Goal: Transaction & Acquisition: Purchase product/service

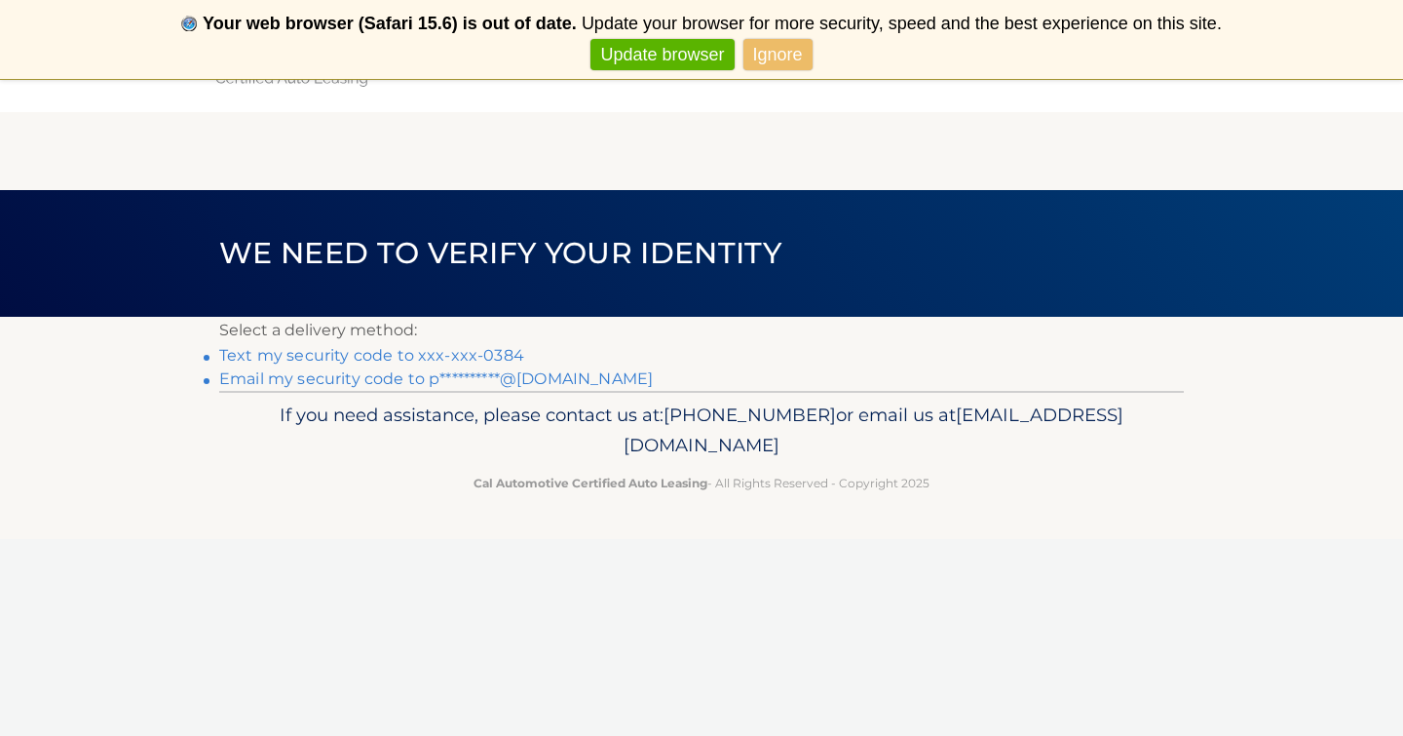
click at [779, 56] on link "Ignore" at bounding box center [778, 55] width 69 height 32
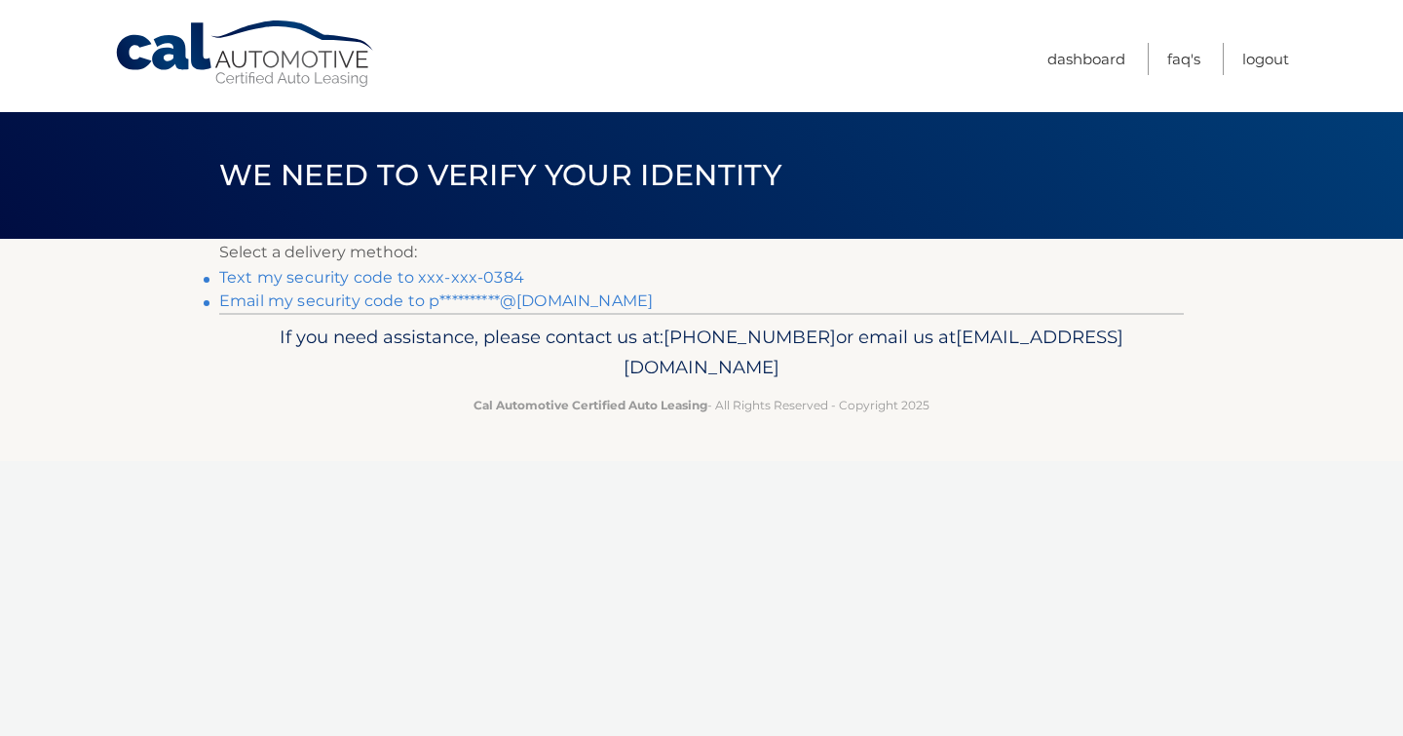
click at [444, 271] on link "Text my security code to xxx-xxx-0384" at bounding box center [371, 277] width 305 height 19
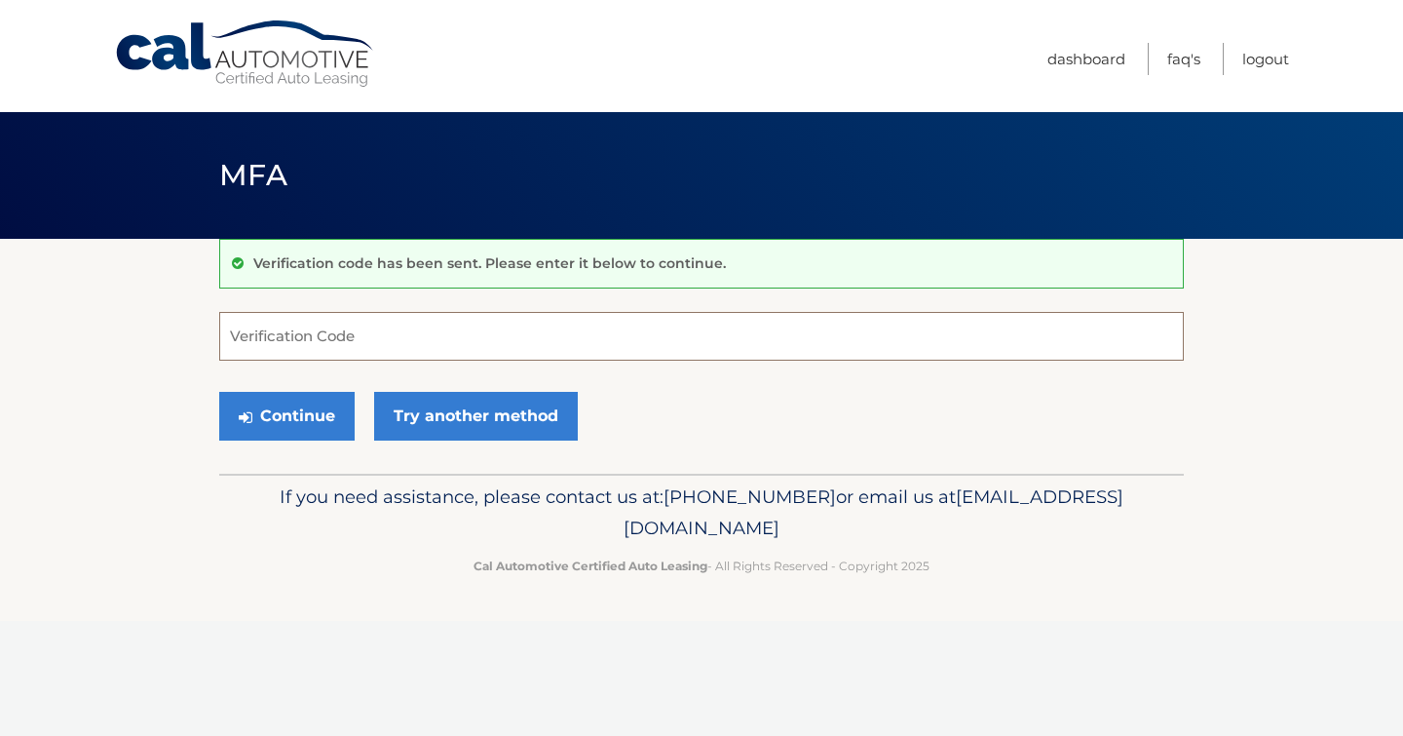
click at [438, 341] on input "Verification Code" at bounding box center [701, 336] width 965 height 49
type input "416549"
click at [318, 421] on button "Continue" at bounding box center [286, 416] width 135 height 49
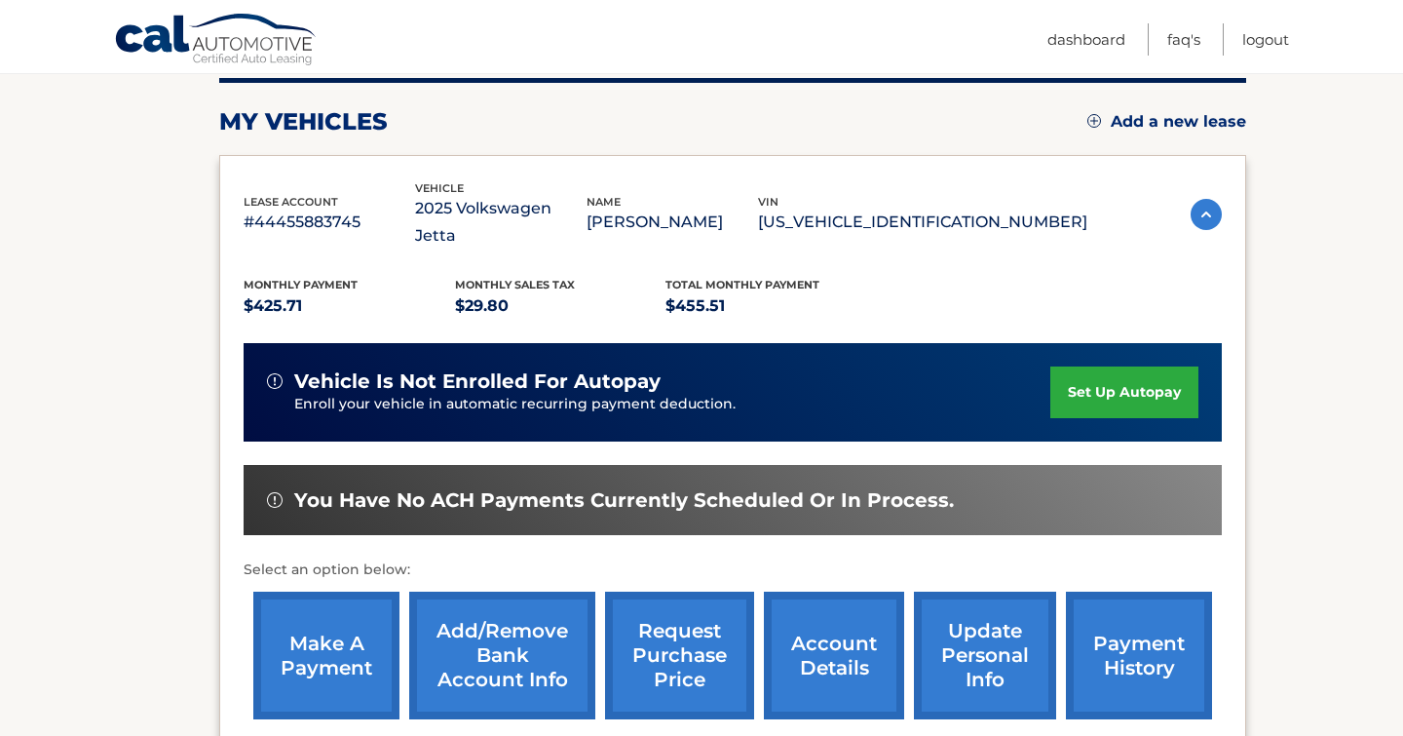
scroll to position [245, 0]
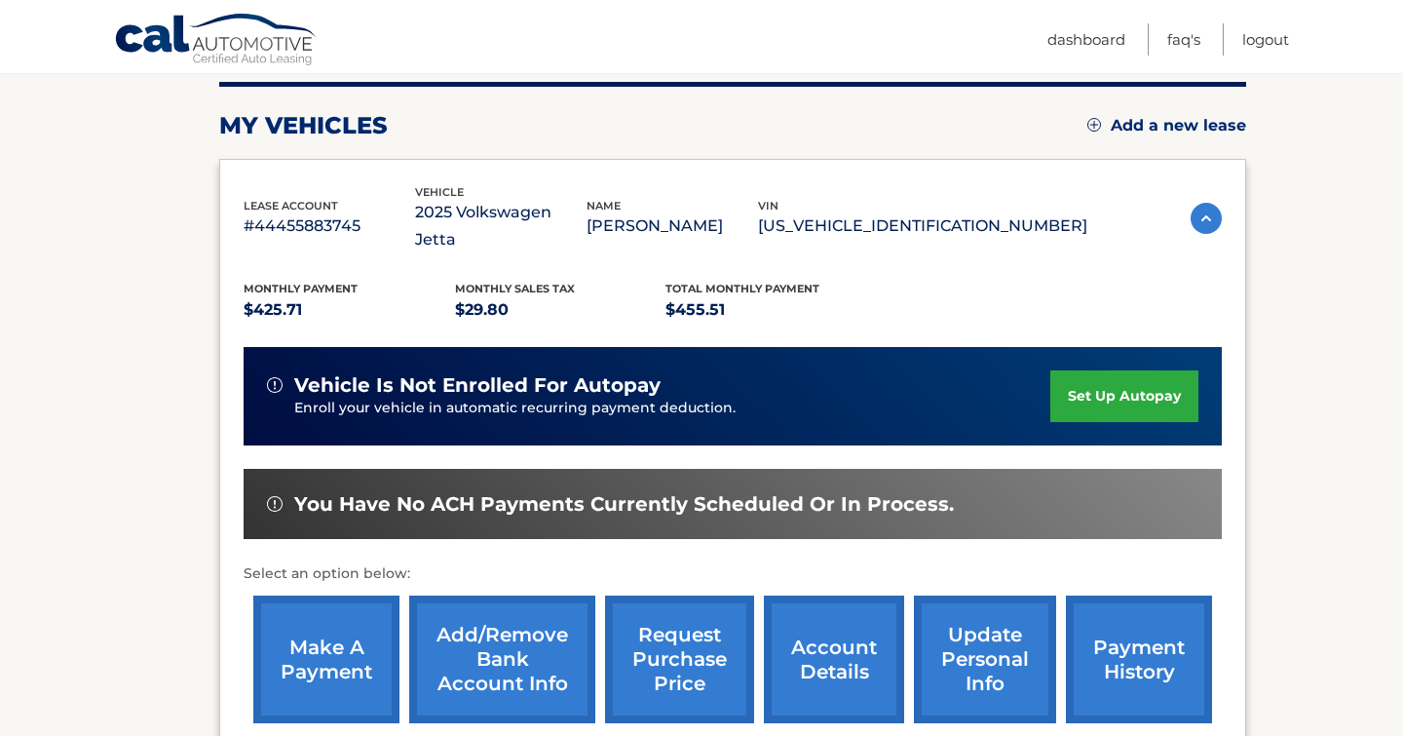
click at [349, 612] on link "make a payment" at bounding box center [326, 659] width 146 height 128
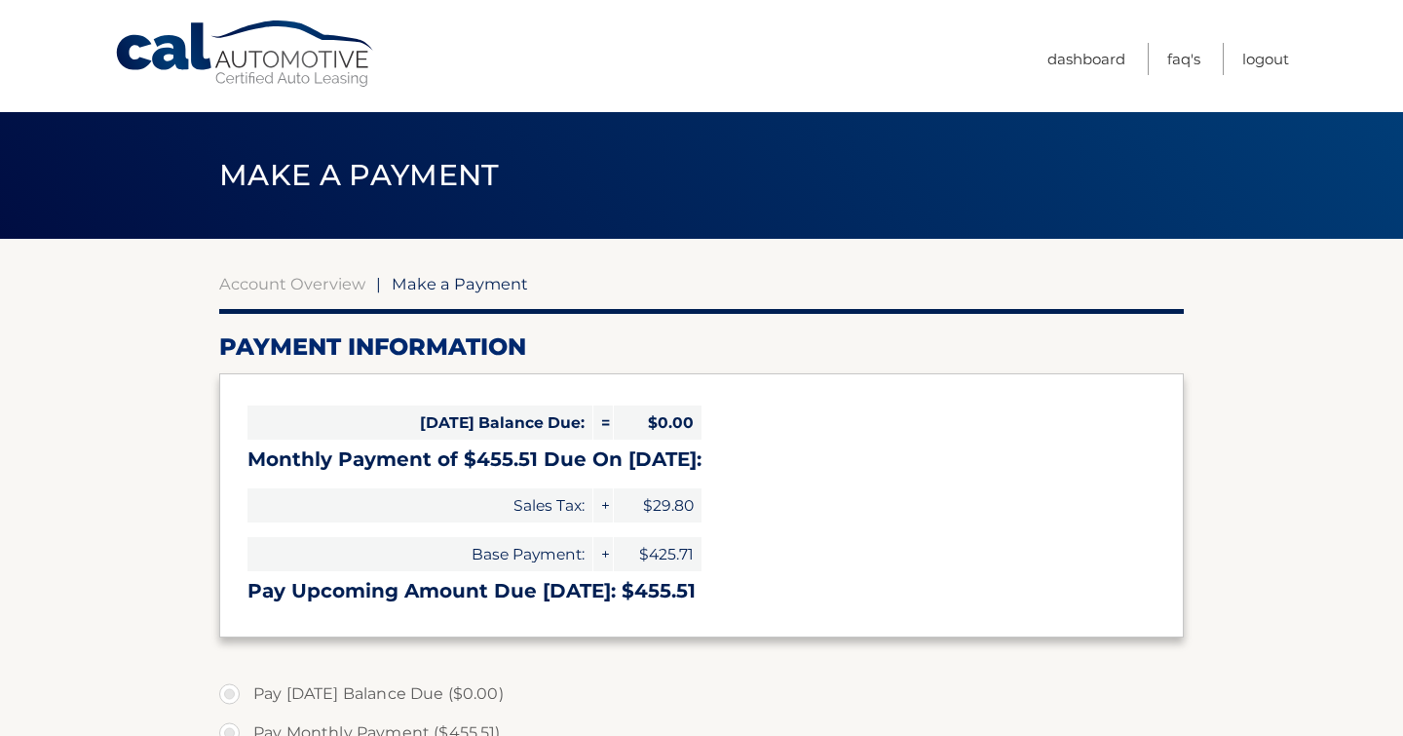
select select "ZjU4ZWRmNzQtOGM1Mi00NzU5LThjZjYtNjg5ZTkwZjZhNWY5"
click at [325, 620] on div "Today's Balance Due: = $0.00 Monthly Payment of $455.51 Due On Aug 15: Sales Ta…" at bounding box center [701, 504] width 965 height 263
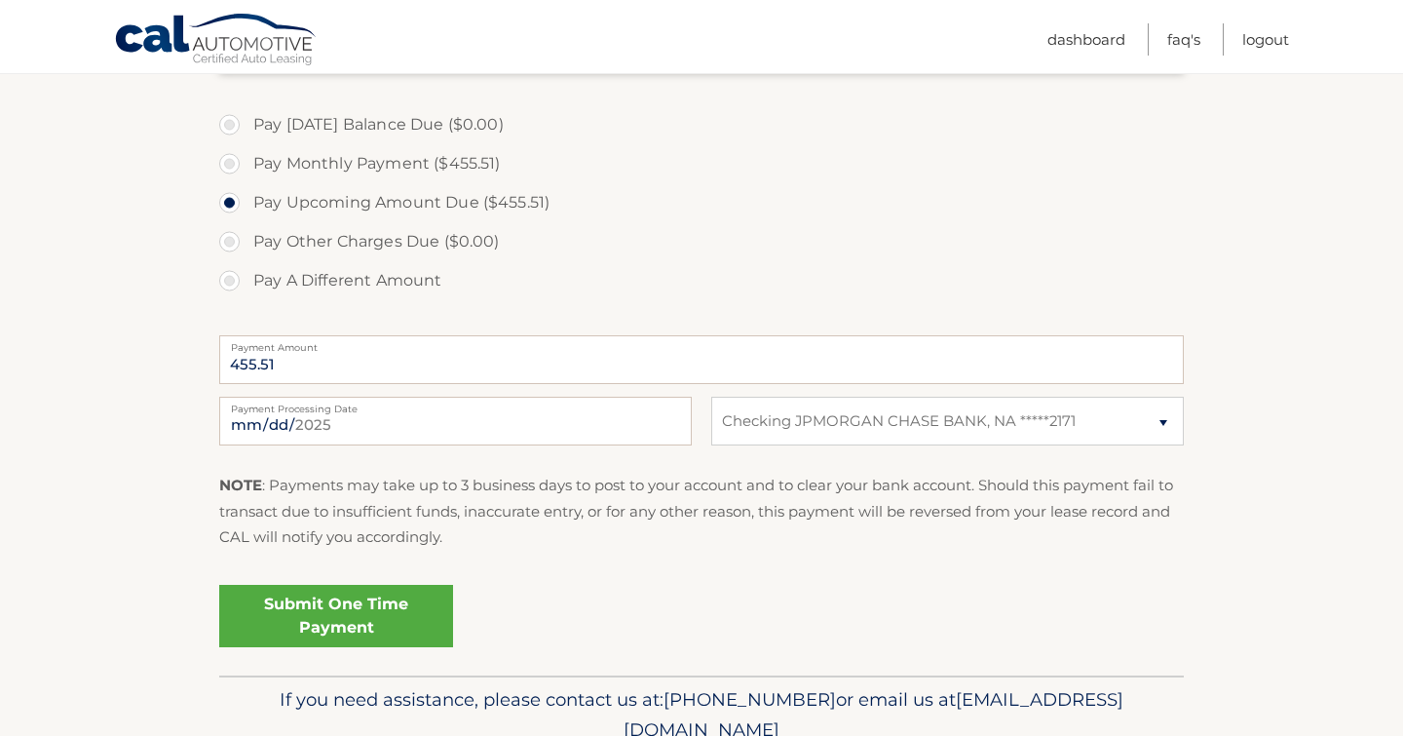
scroll to position [647, 0]
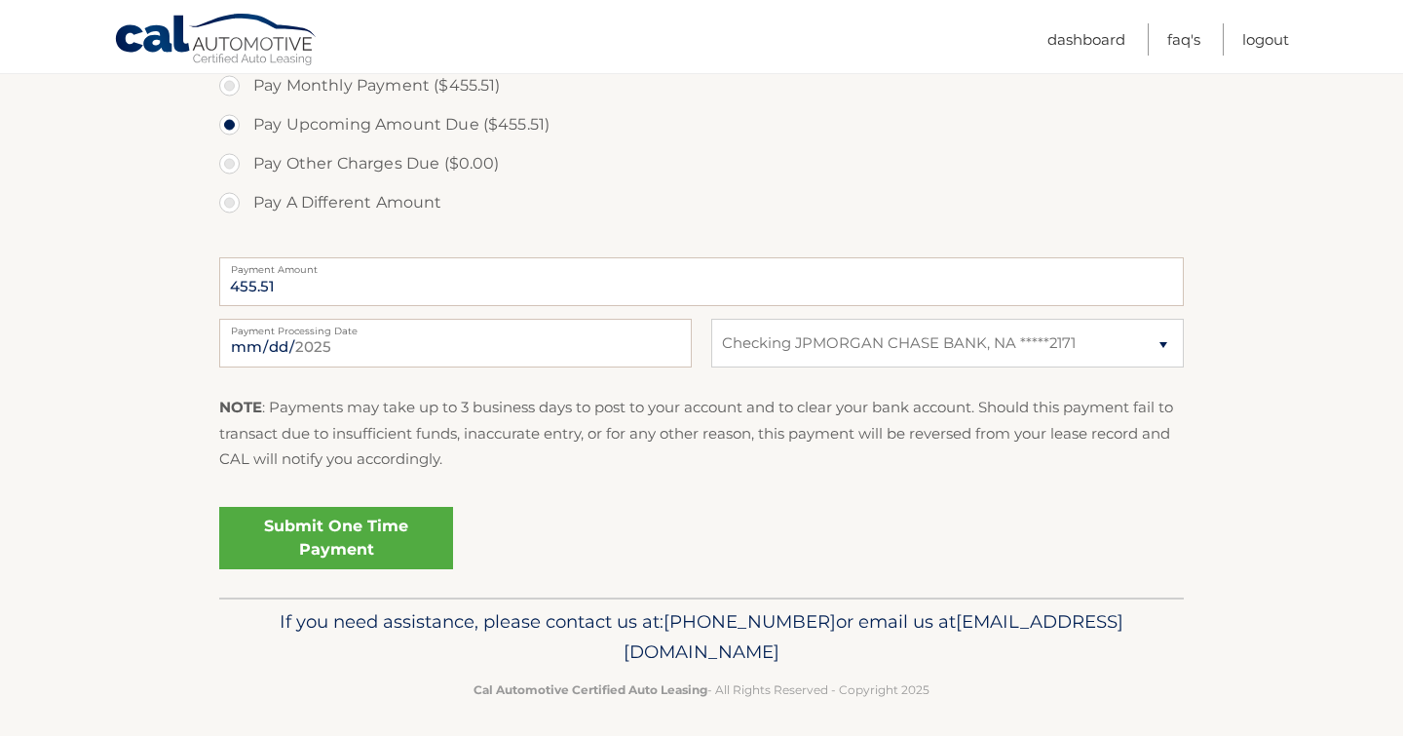
click at [295, 535] on link "Submit One Time Payment" at bounding box center [336, 538] width 234 height 62
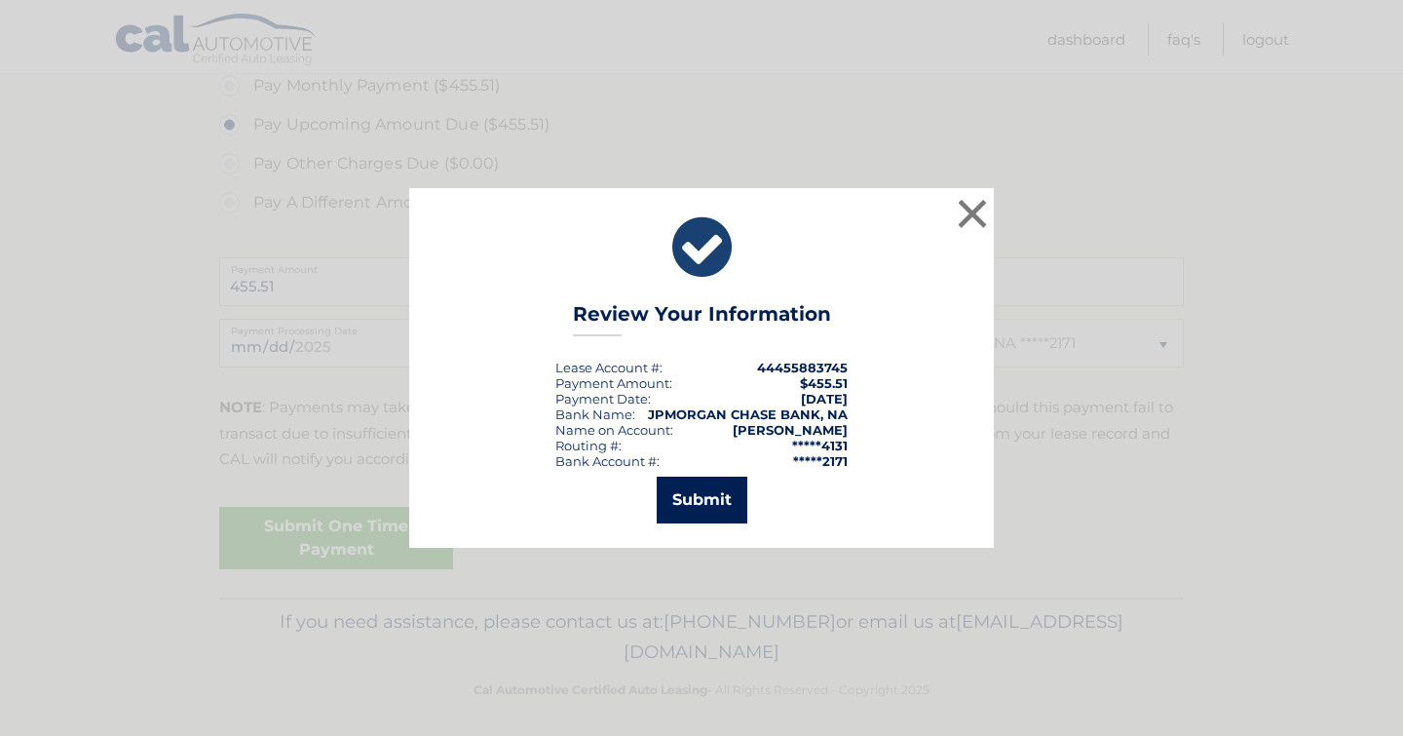
click at [687, 499] on button "Submit" at bounding box center [702, 500] width 91 height 47
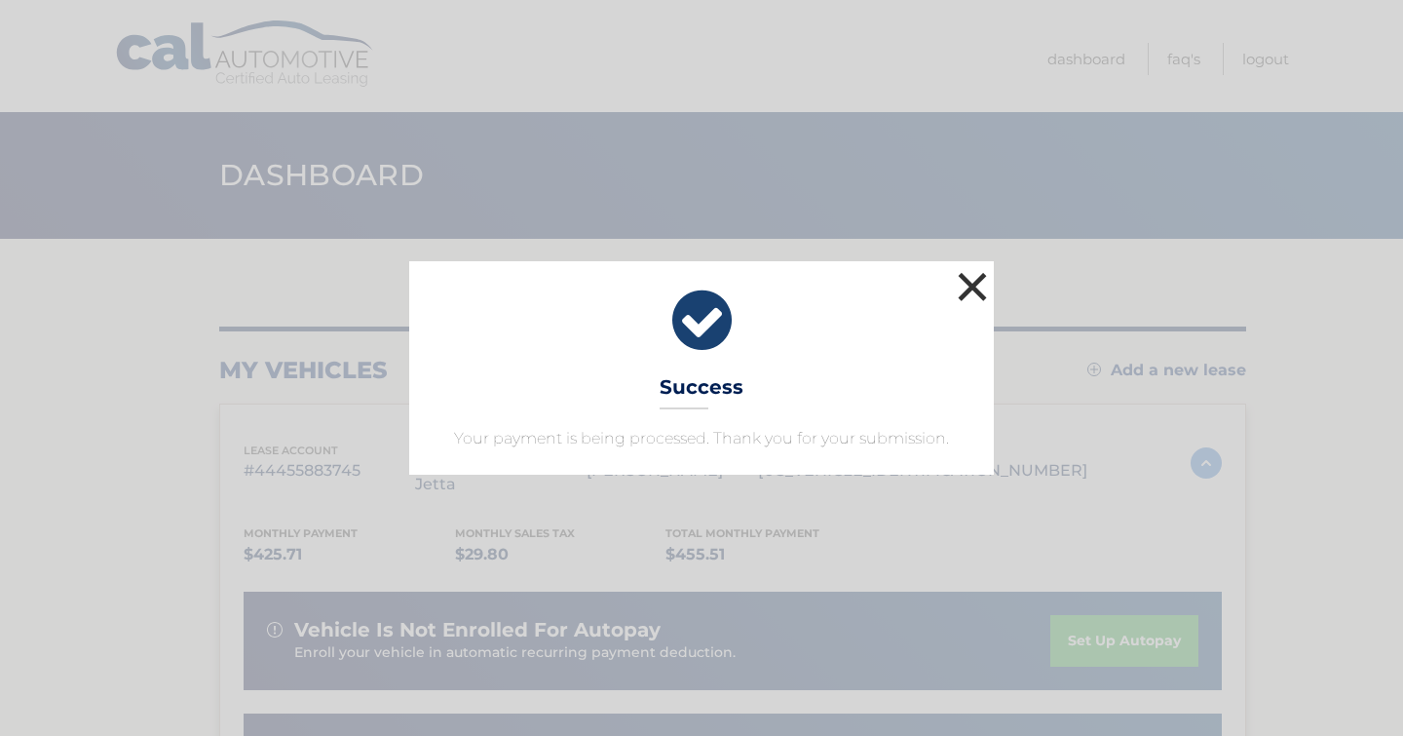
click at [969, 280] on button "×" at bounding box center [972, 286] width 39 height 39
